Goal: Task Accomplishment & Management: Manage account settings

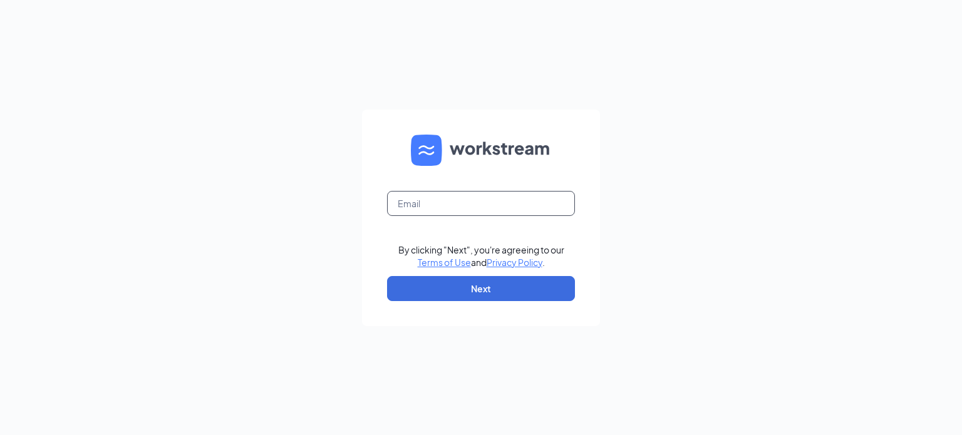
click at [464, 200] on input "text" at bounding box center [481, 203] width 188 height 25
type input "[EMAIL_ADDRESS][DOMAIN_NAME]"
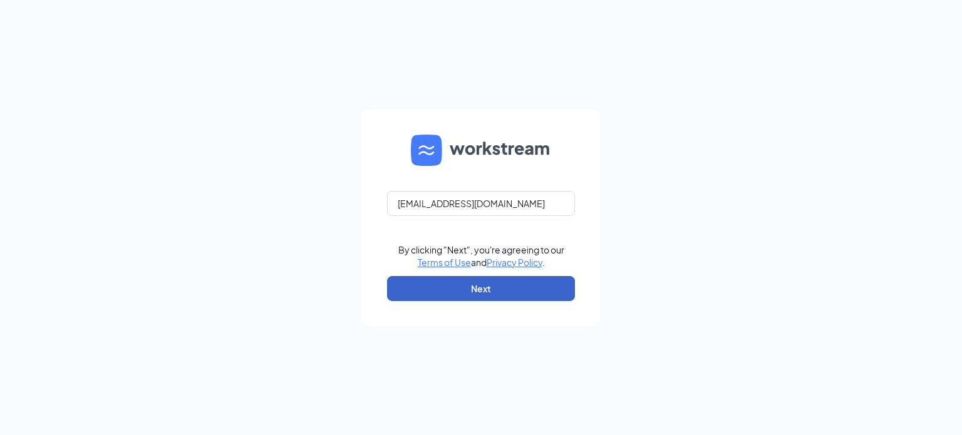
click at [466, 293] on button "Next" at bounding box center [481, 288] width 188 height 25
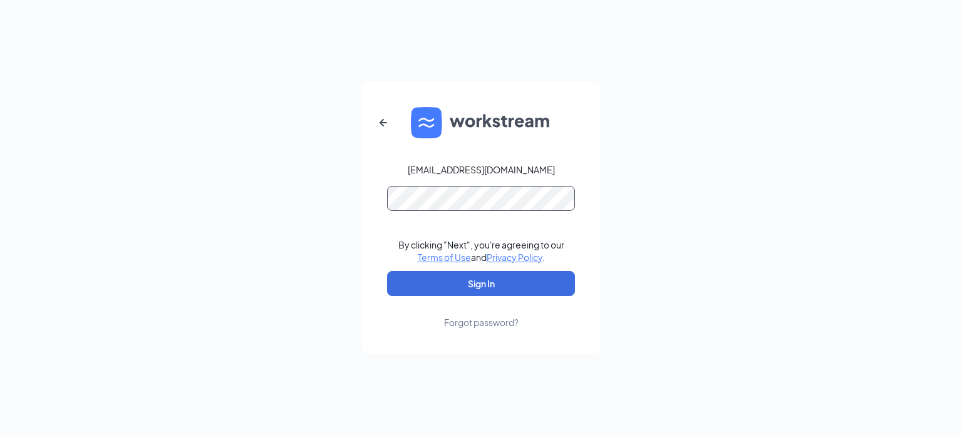
click at [387, 271] on button "Sign In" at bounding box center [481, 283] width 188 height 25
click at [452, 283] on button "Sign In" at bounding box center [481, 283] width 188 height 25
click at [178, 200] on div "jackslondonsouth@sircorp.com Credential mismatches. By clicking "Next", you're …" at bounding box center [481, 217] width 962 height 435
click at [393, 294] on button "Sign In" at bounding box center [481, 283] width 188 height 25
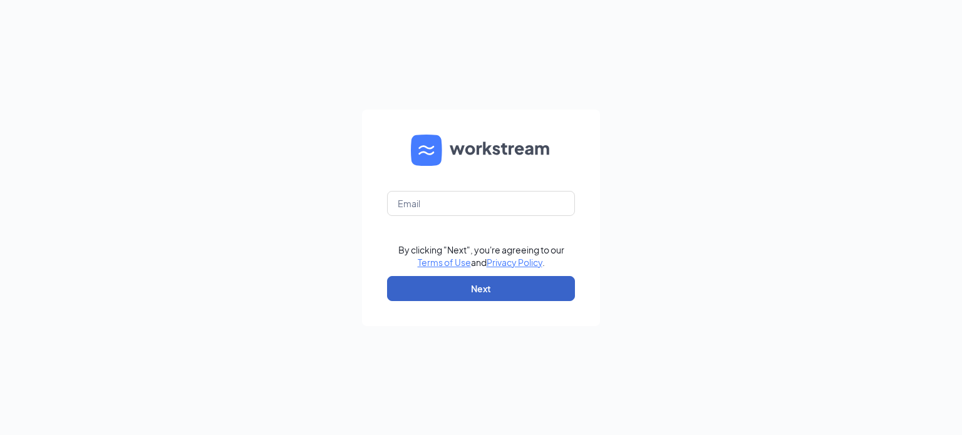
click at [469, 289] on button "Next" at bounding box center [481, 288] width 188 height 25
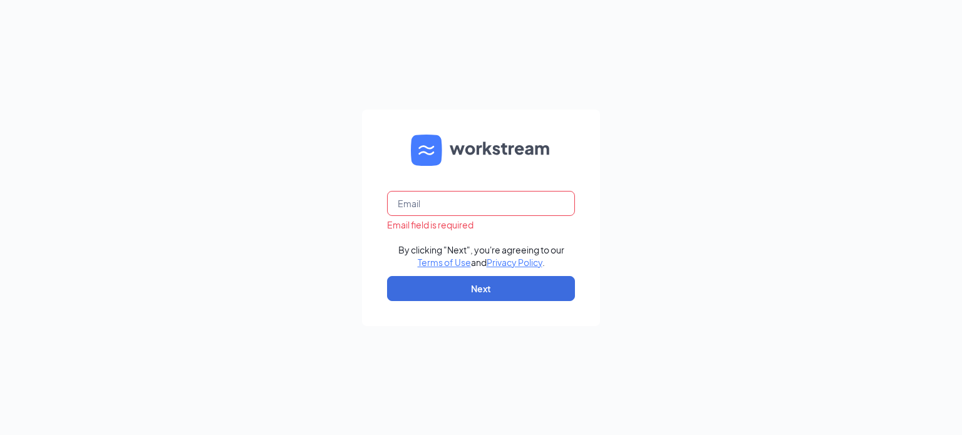
click at [485, 199] on input "text" at bounding box center [481, 203] width 188 height 25
type input "jackslondonsouthgm@sircorp.com"
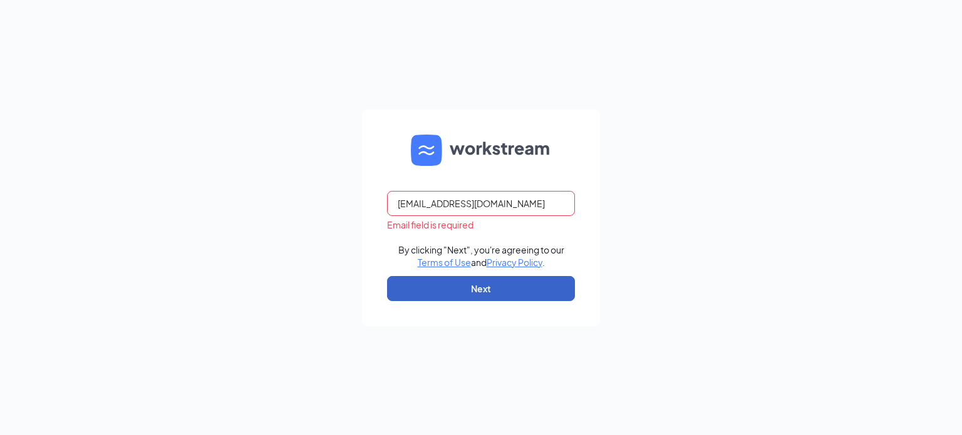
click at [504, 284] on button "Next" at bounding box center [481, 288] width 188 height 25
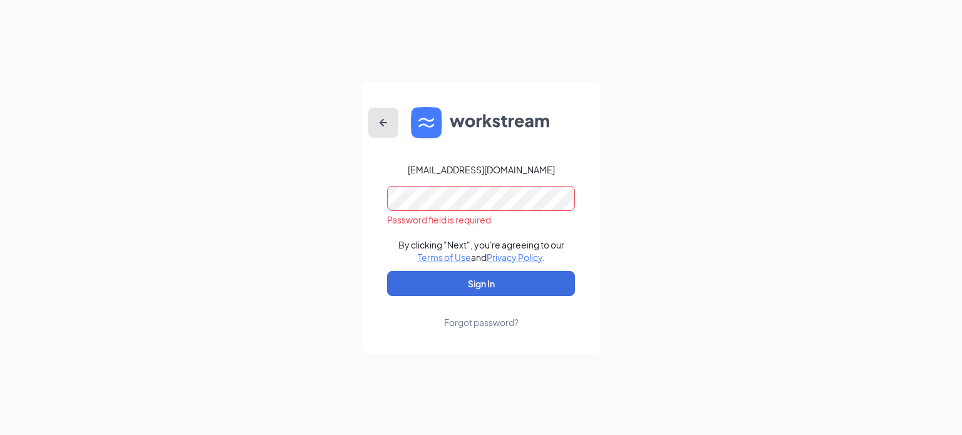
click at [383, 126] on icon "ArrowLeftNew" at bounding box center [383, 122] width 15 height 15
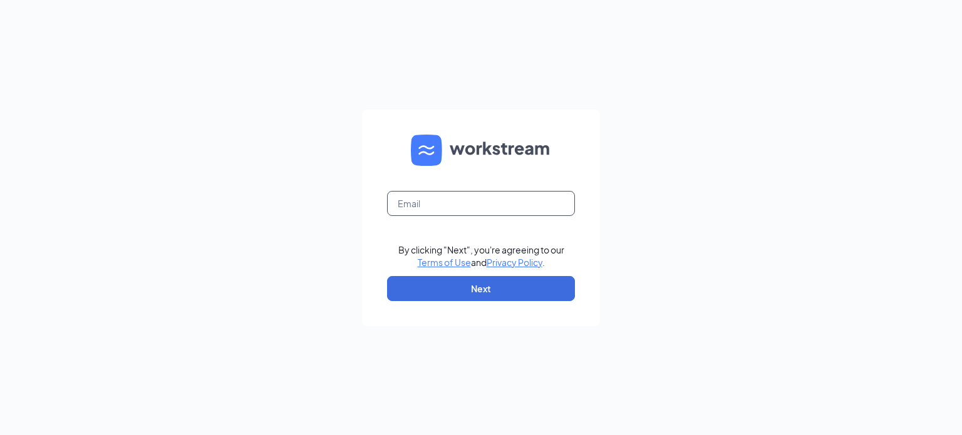
click at [462, 216] on form "By clicking "Next", you're agreeing to our Terms of Use and Privacy Policy . Ne…" at bounding box center [481, 218] width 238 height 217
click at [466, 204] on input "text" at bounding box center [481, 203] width 188 height 25
type input "jackslondonsouth@sircorp.com"
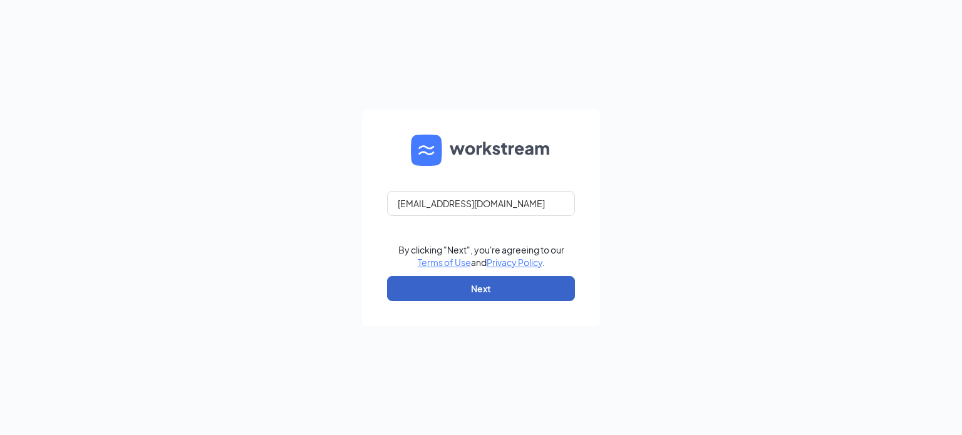
click at [489, 283] on button "Next" at bounding box center [481, 288] width 188 height 25
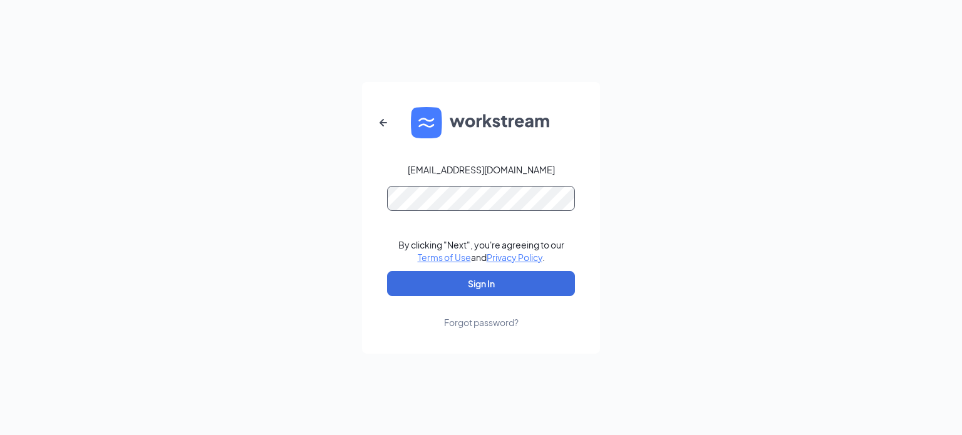
click at [387, 271] on button "Sign In" at bounding box center [481, 283] width 188 height 25
click at [486, 289] on button "Sign In" at bounding box center [481, 283] width 188 height 25
